Goal: Navigation & Orientation: Understand site structure

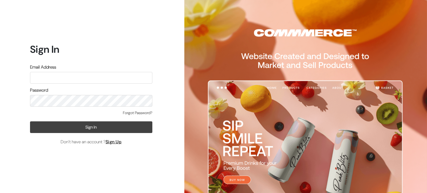
type input "abhijithbs19@gmail.com"
click at [88, 130] on button "Sign In" at bounding box center [91, 127] width 122 height 12
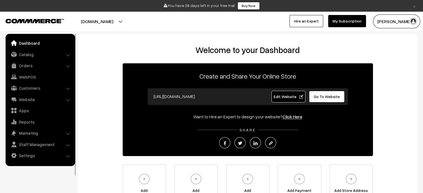
click at [130, 21] on button "[DOMAIN_NAME]" at bounding box center [96, 21] width 71 height 14
click at [107, 80] on div "Welcome to your Dashboard Create and Share Your Online Store https://snapit.com…" at bounding box center [247, 125] width 328 height 161
click at [69, 54] on li "Catalog Categories" at bounding box center [40, 54] width 67 height 10
click at [68, 58] on link "Catalog" at bounding box center [40, 54] width 66 height 10
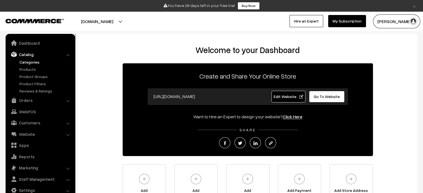
click at [29, 63] on link "Categories" at bounding box center [45, 62] width 55 height 6
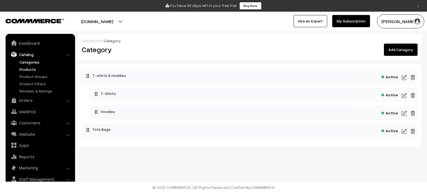
click at [28, 69] on link "Products" at bounding box center [45, 69] width 55 height 6
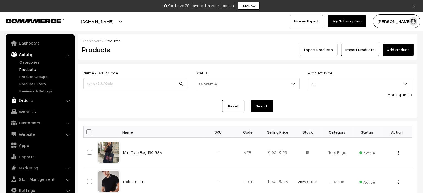
click at [63, 100] on link "Orders" at bounding box center [40, 100] width 66 height 10
